Goal: Task Accomplishment & Management: Complete application form

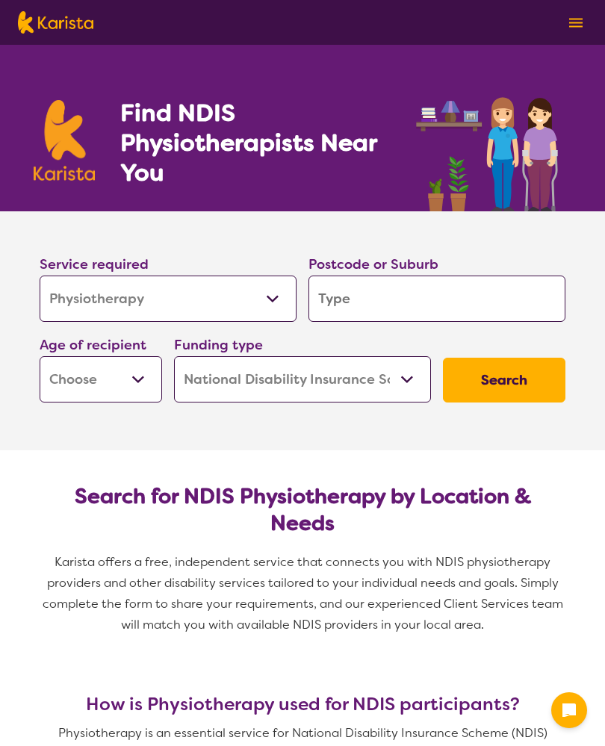
select select "Physiotherapy"
select select "NDIS"
select select "Physiotherapy"
select select "NDIS"
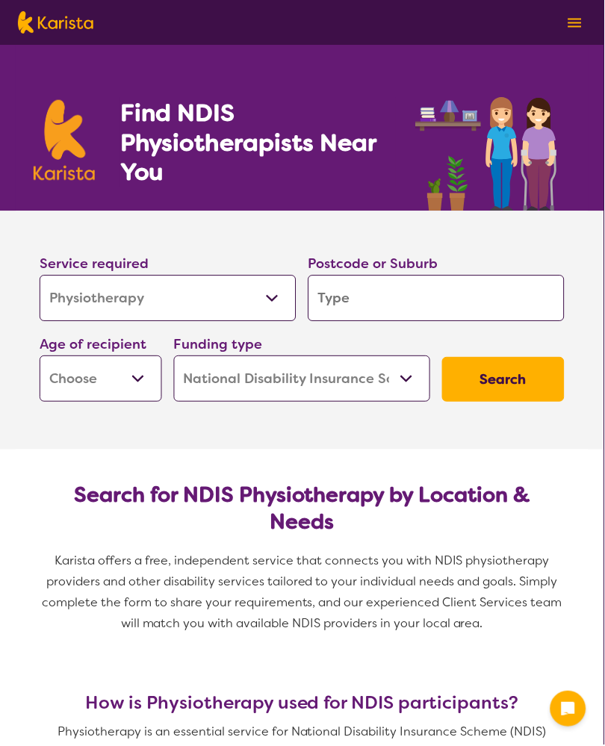
click at [359, 299] on input "search" at bounding box center [436, 298] width 257 height 46
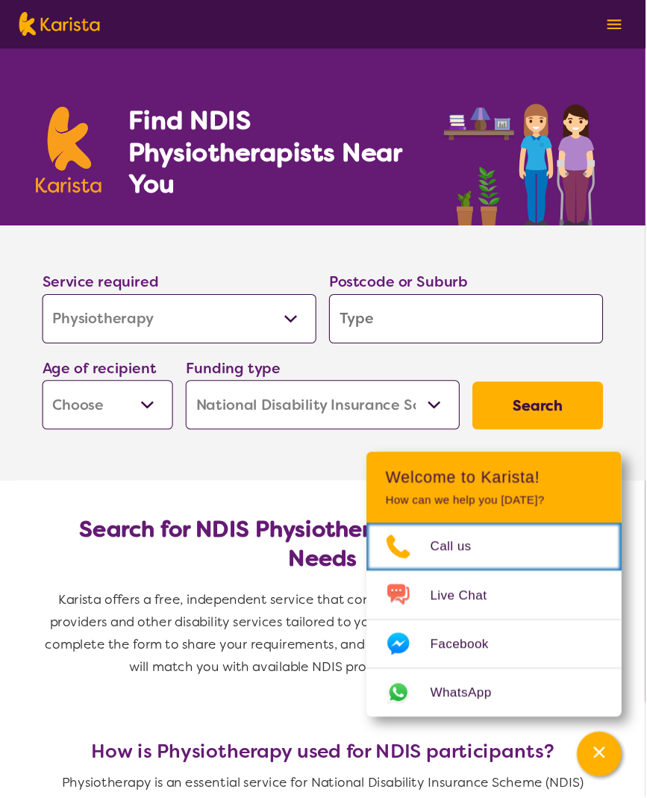
scroll to position [4, 0]
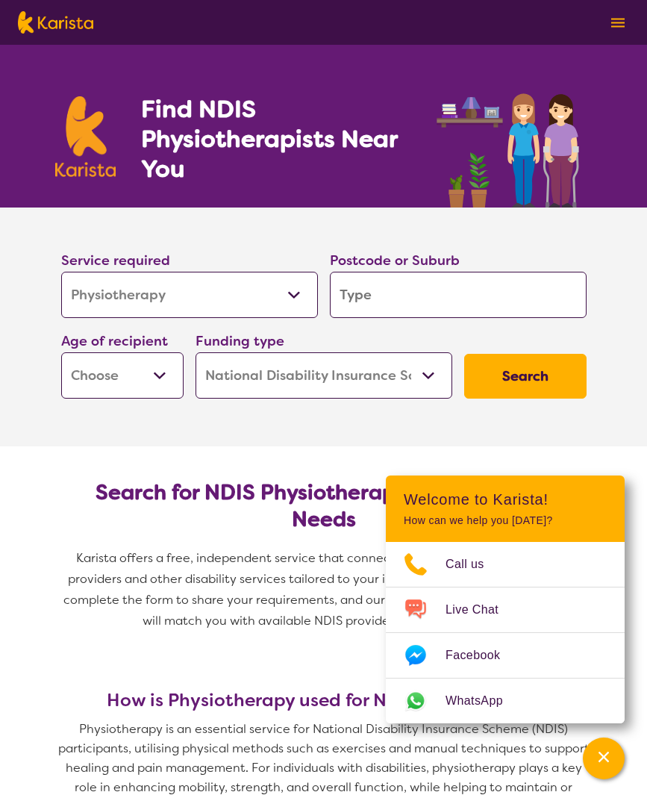
click at [380, 296] on input "search" at bounding box center [458, 295] width 257 height 46
type input "2"
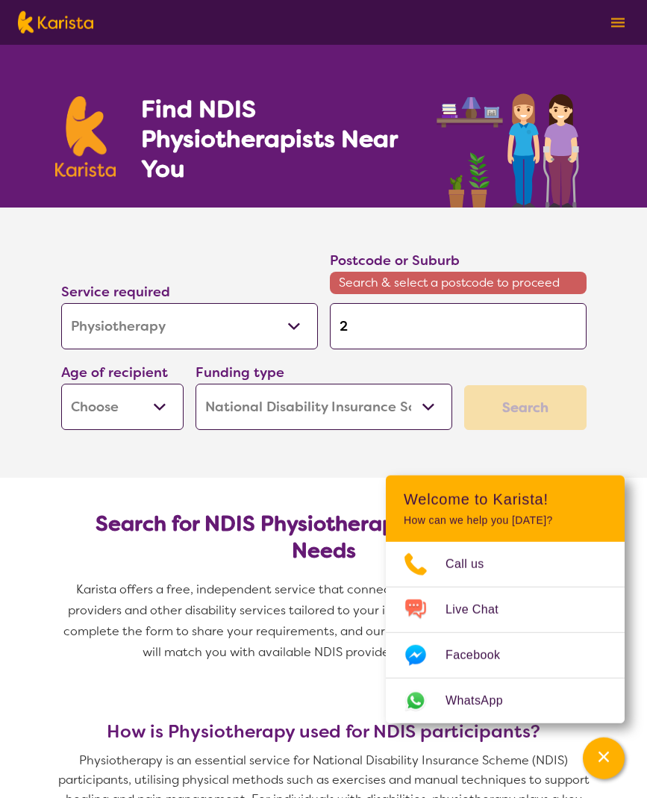
type input "22"
type input "225"
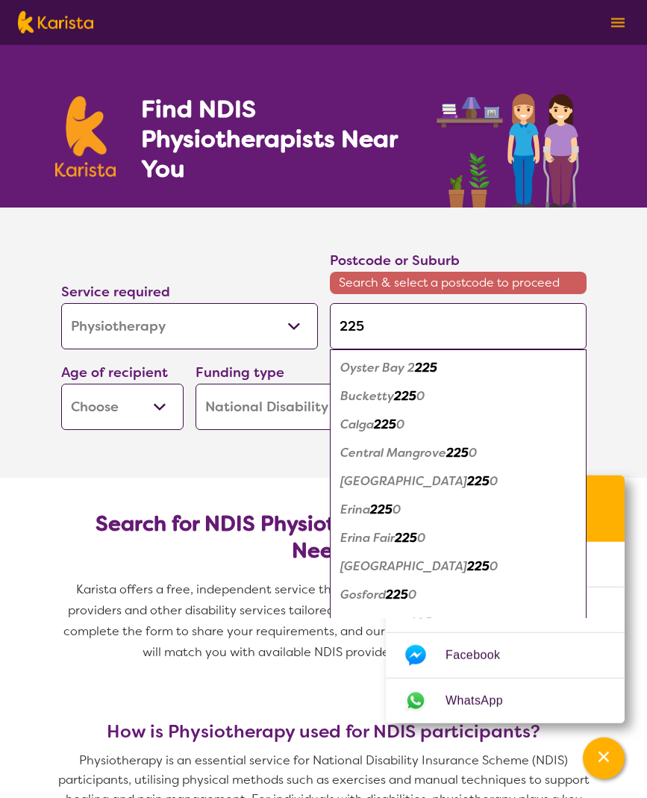
type input "2251"
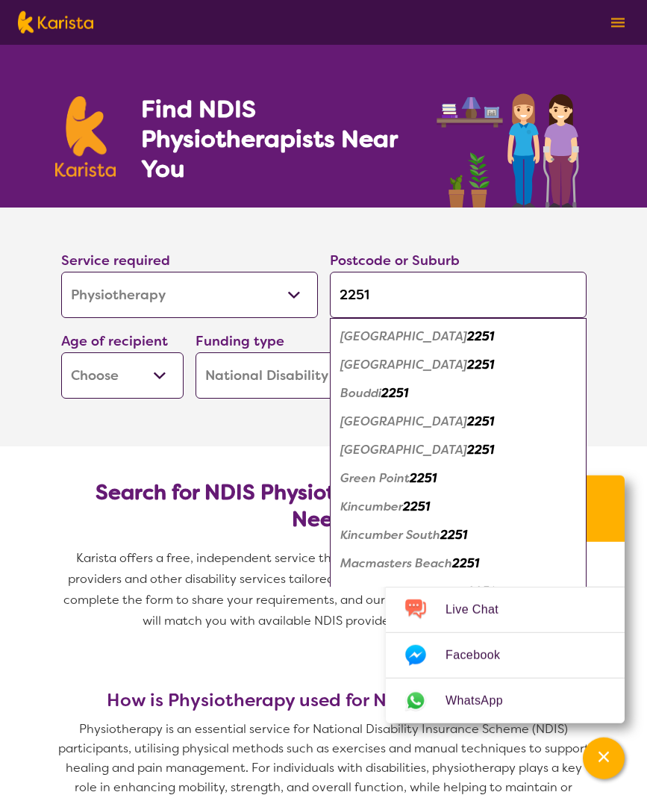
type input "2251"
click at [408, 334] on em "[GEOGRAPHIC_DATA]" at bounding box center [403, 336] width 127 height 16
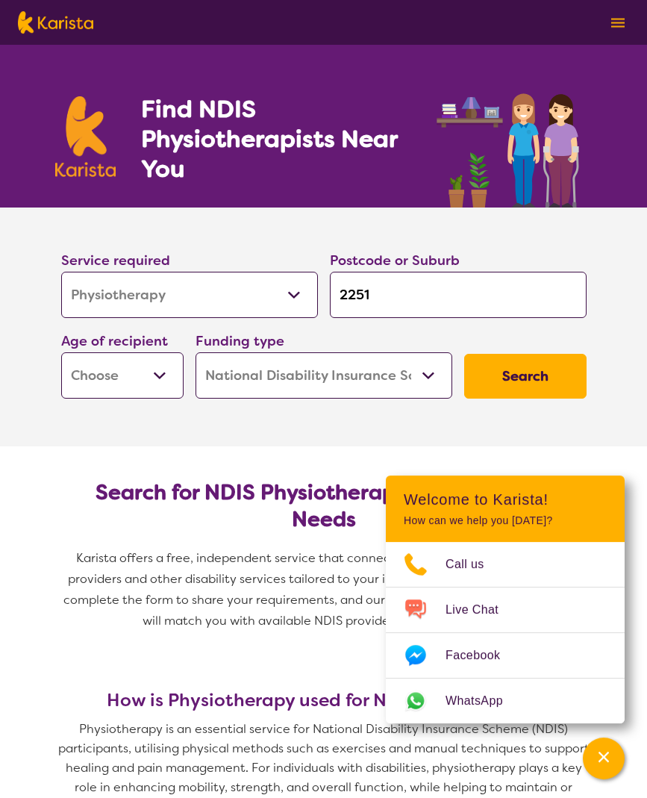
click at [161, 370] on select "Early Childhood - 0 to 9 Child - 10 to 11 Adolescent - 12 to 17 Adult - 18 to 6…" at bounding box center [122, 375] width 122 height 46
select select "AG"
click at [532, 373] on button "Search" at bounding box center [525, 376] width 122 height 45
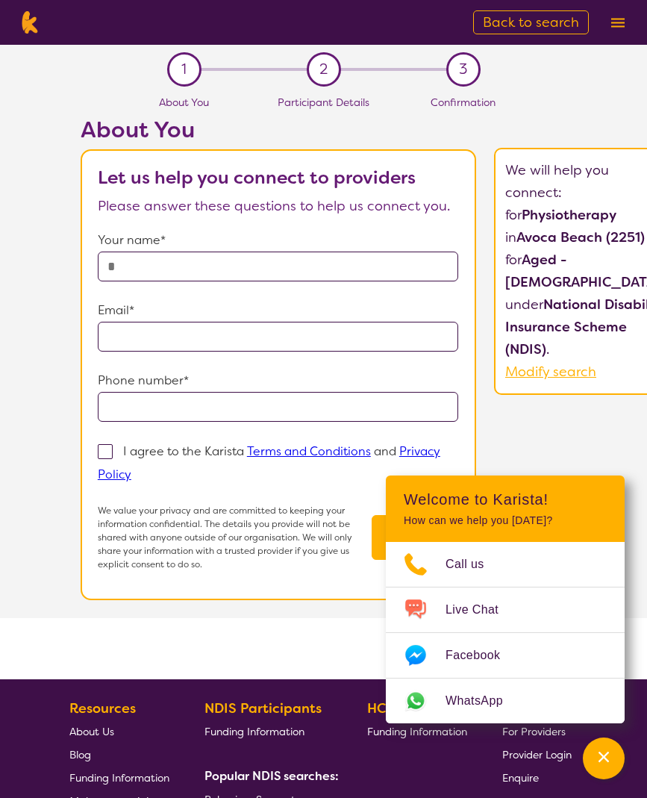
select select "Physiotherapy"
select select "AG"
select select "NDIS"
select select "Physiotherapy"
select select "AG"
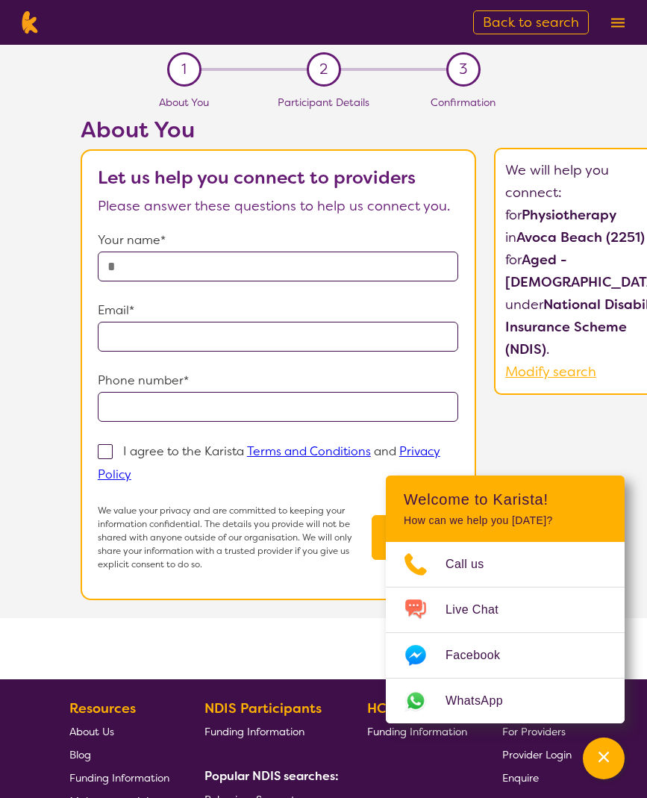
select select "NDIS"
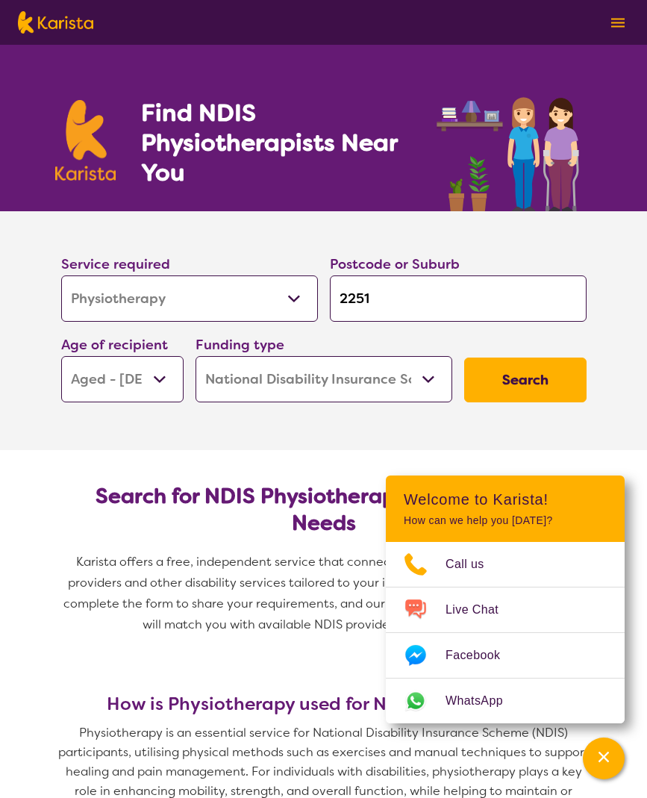
scroll to position [4, 0]
